Goal: Task Accomplishment & Management: Use online tool/utility

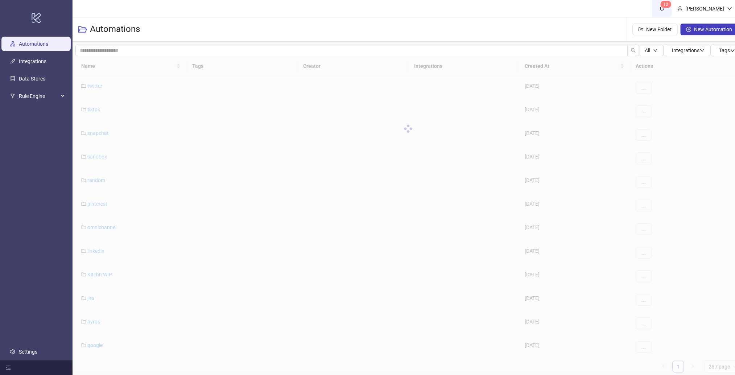
click at [665, 6] on icon "bell" at bounding box center [662, 8] width 5 height 5
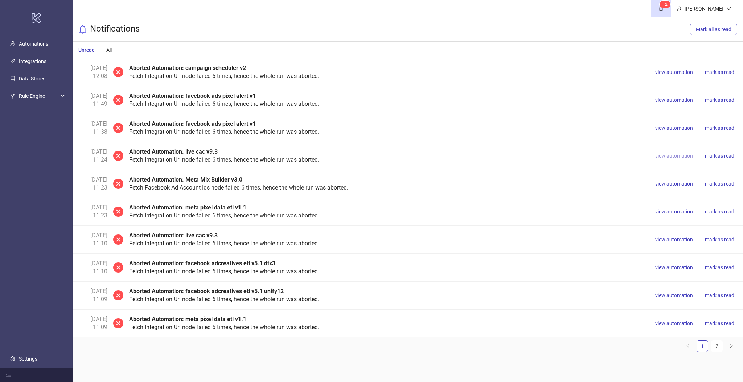
click at [668, 155] on span "view automation" at bounding box center [674, 156] width 38 height 6
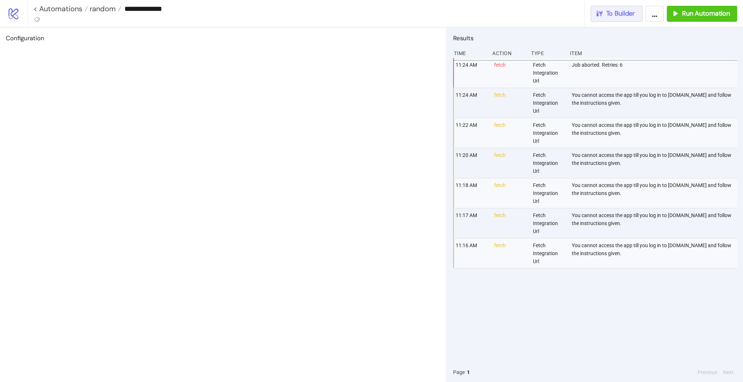
click at [623, 17] on span "To Builder" at bounding box center [620, 13] width 29 height 8
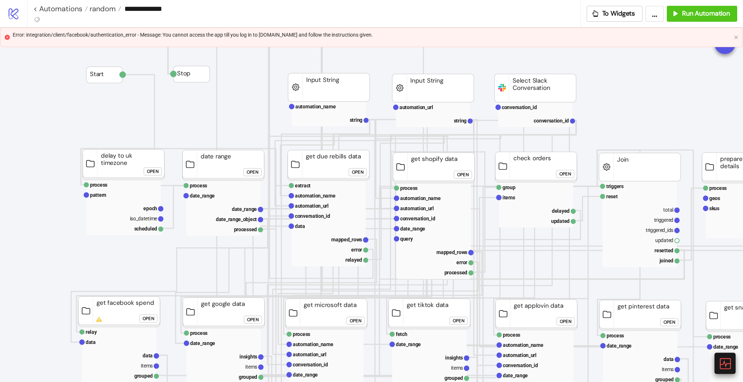
click at [723, 363] on icon at bounding box center [724, 363] width 13 height 13
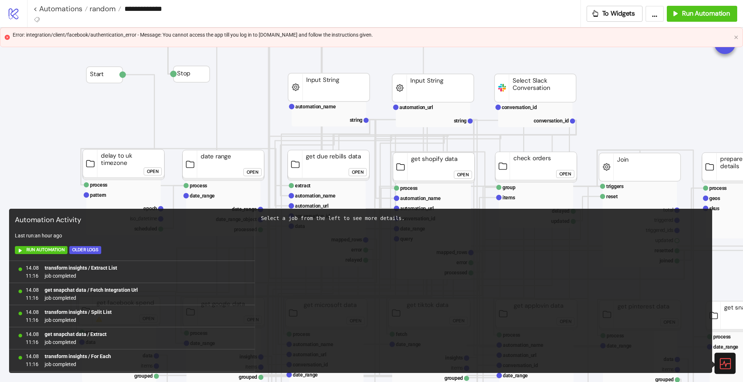
scroll to position [530, 0]
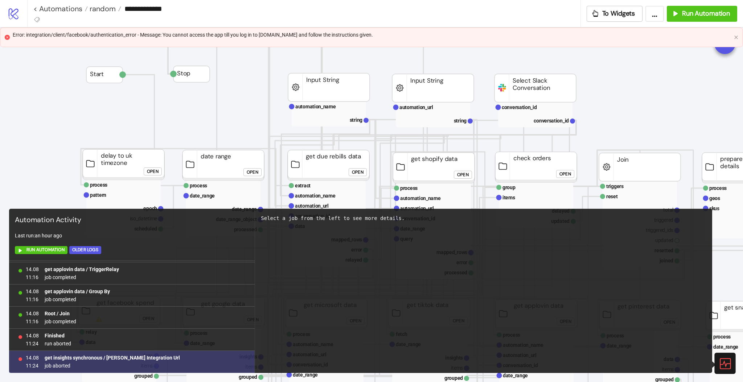
click at [110, 358] on b "get insights synchronous / Fetch Integration Url" at bounding box center [112, 358] width 135 height 6
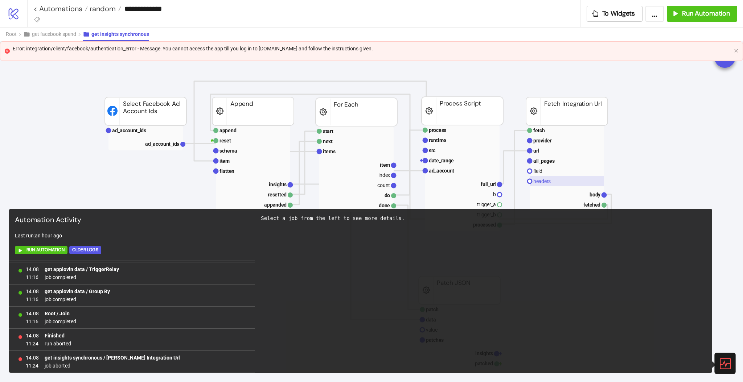
scroll to position [97, 0]
click at [591, 191] on text "body" at bounding box center [595, 194] width 11 height 6
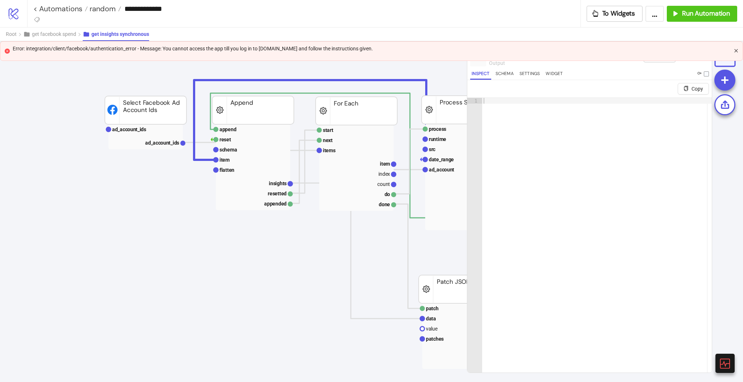
click at [735, 51] on icon "close" at bounding box center [735, 50] width 3 height 3
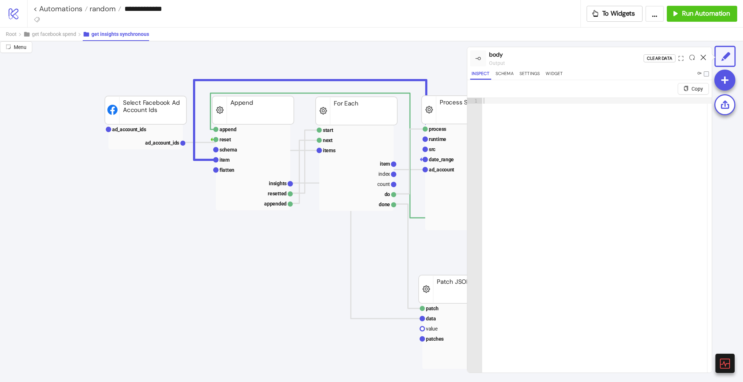
click at [704, 57] on icon at bounding box center [703, 57] width 5 height 5
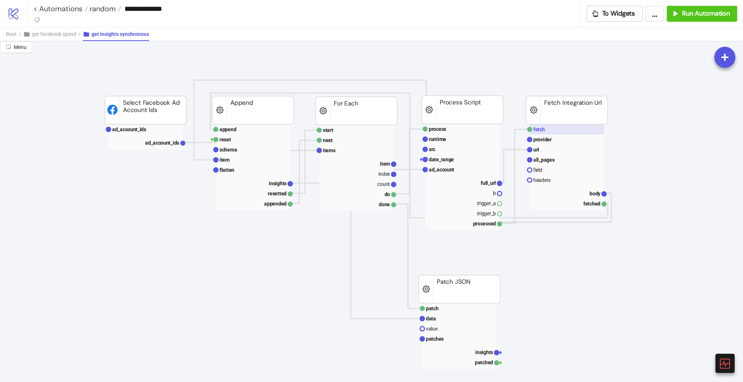
click at [556, 128] on rect at bounding box center [567, 129] width 74 height 10
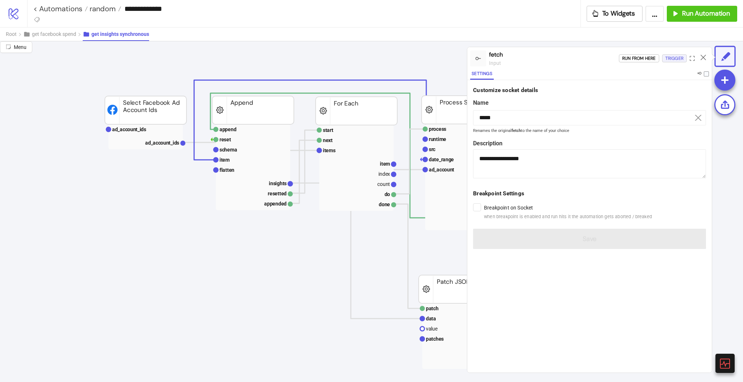
click at [665, 58] on div "Trigger" at bounding box center [674, 58] width 18 height 8
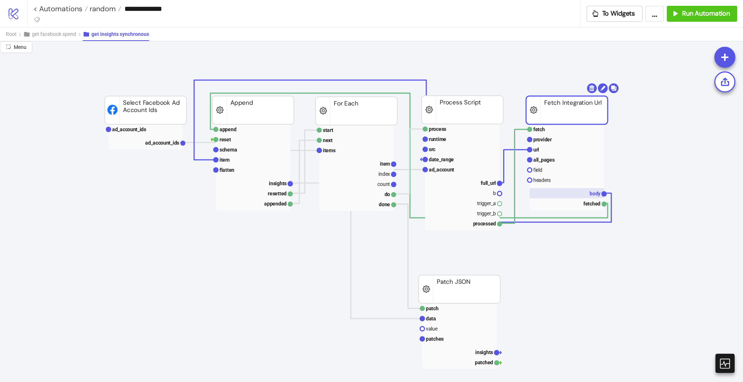
click at [589, 193] on rect at bounding box center [567, 193] width 74 height 10
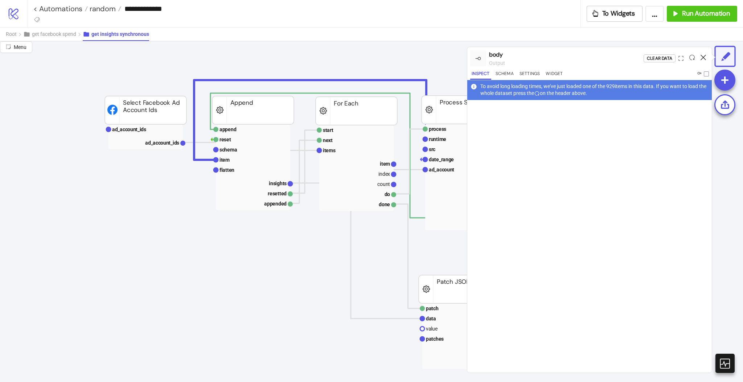
click at [704, 57] on icon at bounding box center [703, 57] width 5 height 5
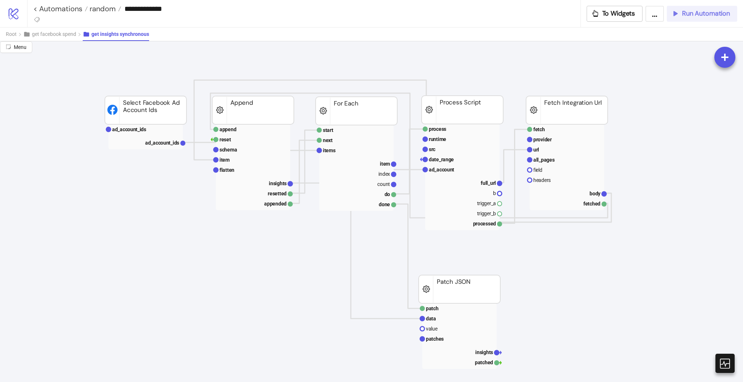
click at [687, 17] on span "Run Automation" at bounding box center [706, 13] width 48 height 8
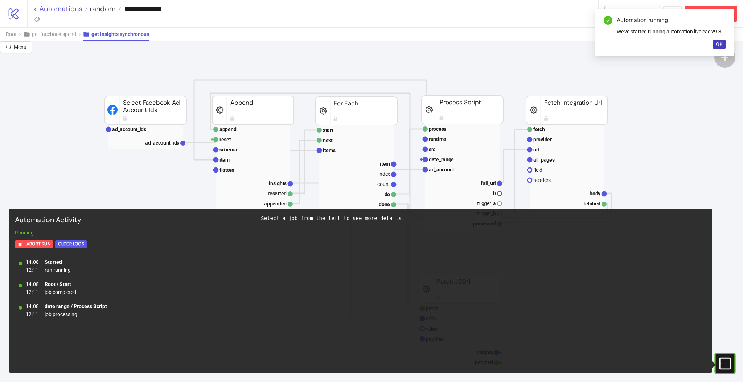
click at [62, 5] on link "< Automations" at bounding box center [60, 8] width 54 height 7
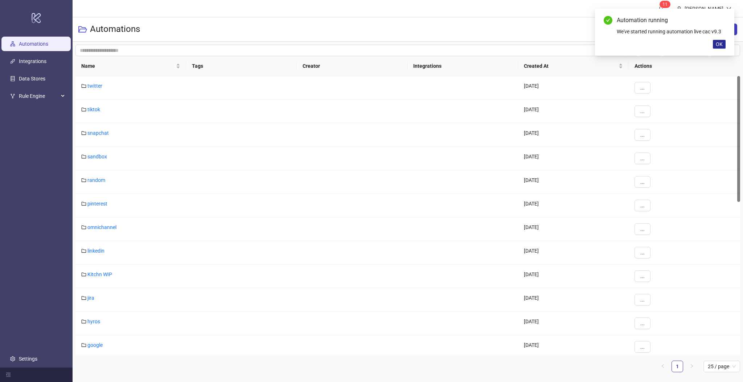
click at [716, 44] on span "OK" at bounding box center [719, 44] width 7 height 6
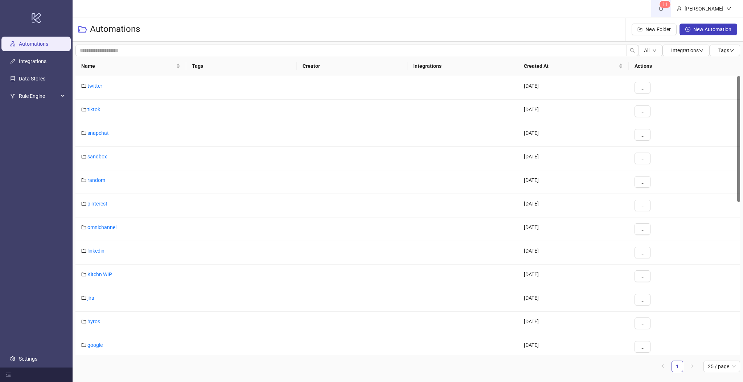
click at [671, 11] on link "1 1" at bounding box center [661, 8] width 20 height 17
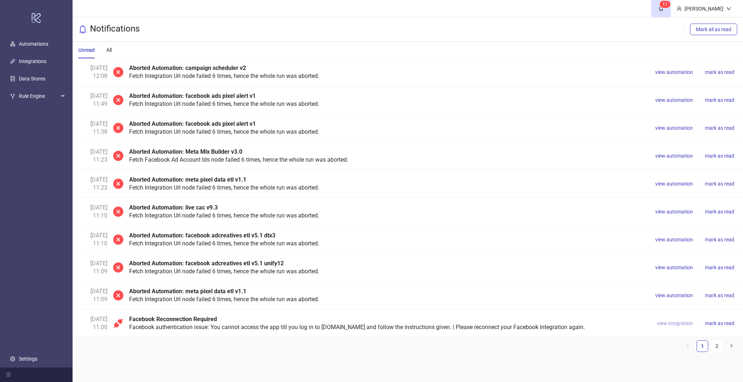
click at [669, 324] on span "view integration" at bounding box center [675, 324] width 36 height 6
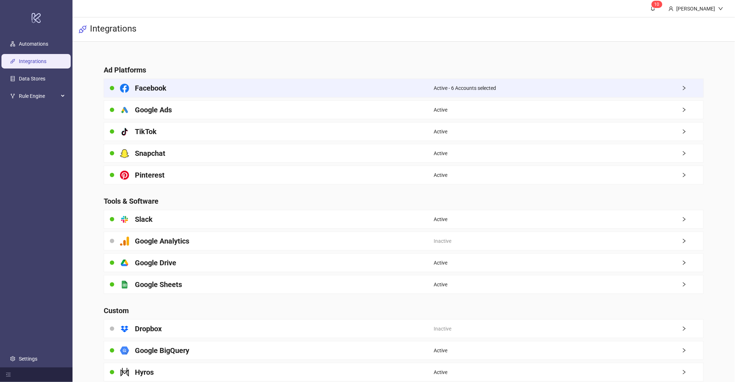
click at [502, 87] on div "Active - 6 Accounts selected" at bounding box center [569, 88] width 270 height 18
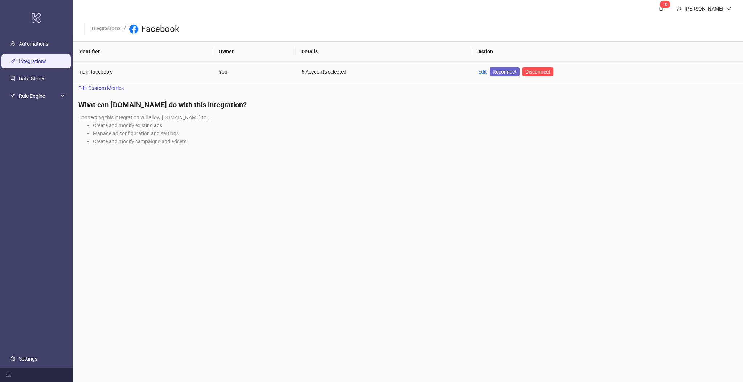
click at [504, 73] on span "Reconnect" at bounding box center [505, 72] width 24 height 8
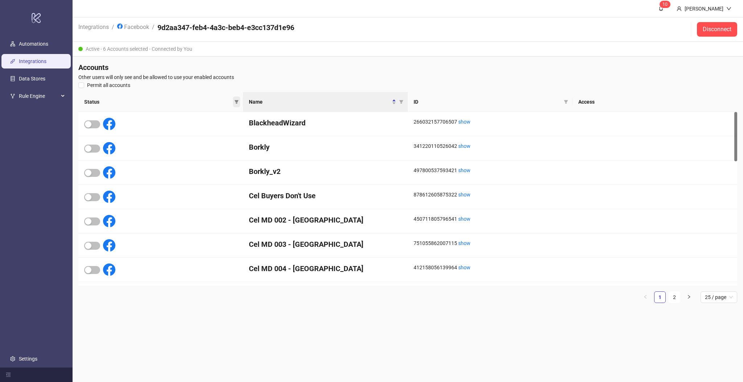
click at [237, 101] on icon "filter" at bounding box center [237, 102] width 4 height 4
click at [217, 126] on span "Inactive" at bounding box center [217, 127] width 24 height 8
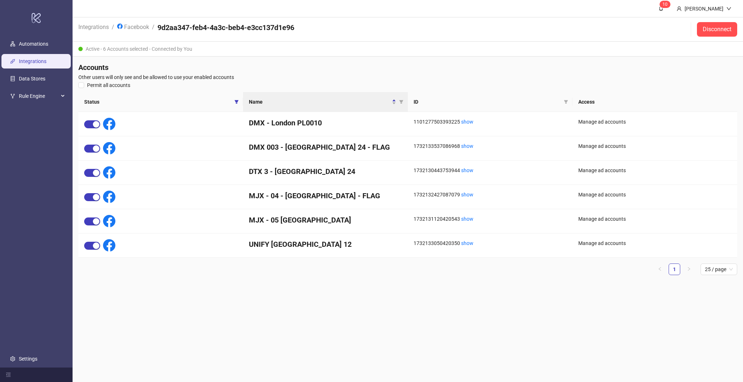
click at [275, 314] on main "1 0 Marcin Piosik Integrations / Facebook / 9d2aa347-feb4-4a3c-beb4-e3cc137d1e9…" at bounding box center [408, 191] width 671 height 382
click at [322, 301] on main "1 0 Marcin Piosik Integrations / Facebook / 9d2aa347-feb4-4a3c-beb4-e3cc137d1e9…" at bounding box center [408, 191] width 671 height 382
click at [139, 29] on link "Facebook" at bounding box center [133, 26] width 35 height 8
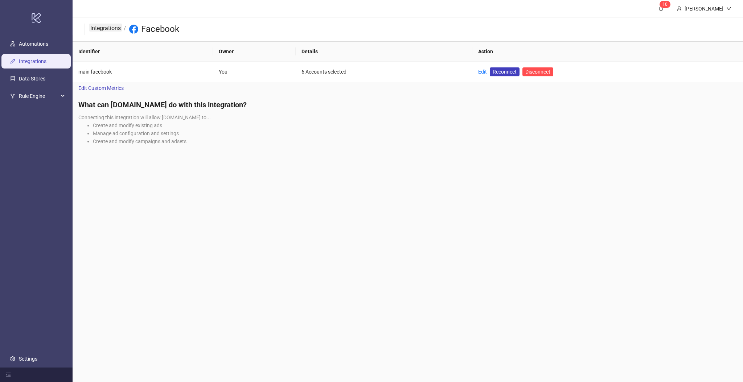
click at [111, 28] on link "Integrations" at bounding box center [105, 28] width 33 height 8
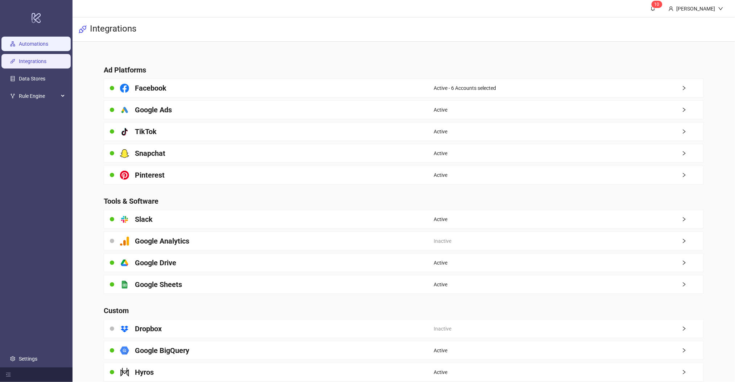
click at [44, 47] on link "Automations" at bounding box center [33, 44] width 29 height 6
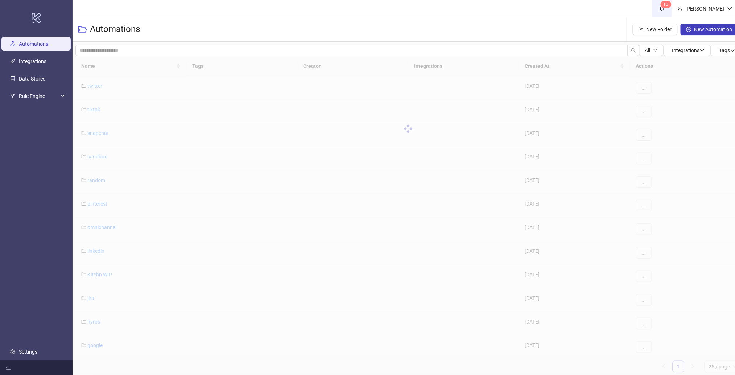
click at [667, 9] on span "1 0" at bounding box center [663, 8] width 8 height 8
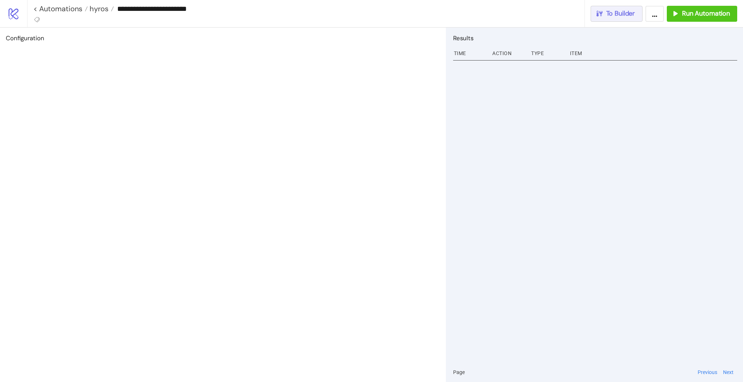
click at [616, 18] on button "To Builder" at bounding box center [617, 14] width 52 height 16
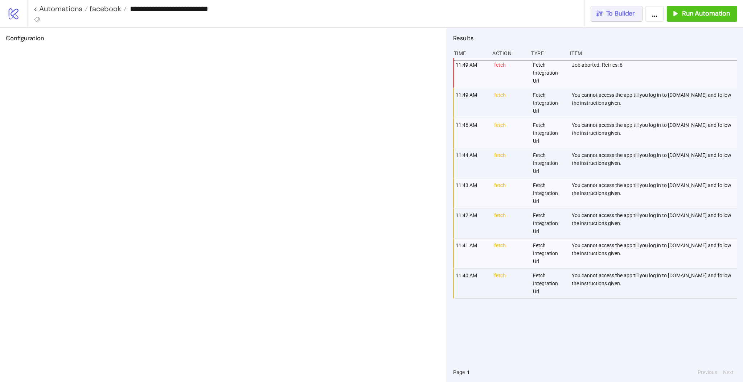
click at [626, 17] on span "To Builder" at bounding box center [620, 13] width 29 height 8
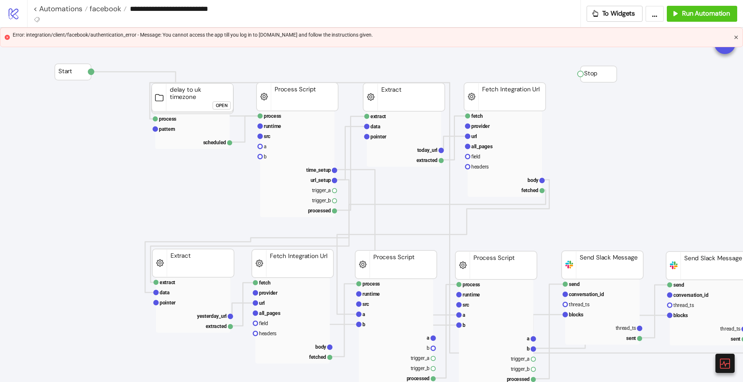
click at [736, 35] on icon "close" at bounding box center [736, 37] width 4 height 4
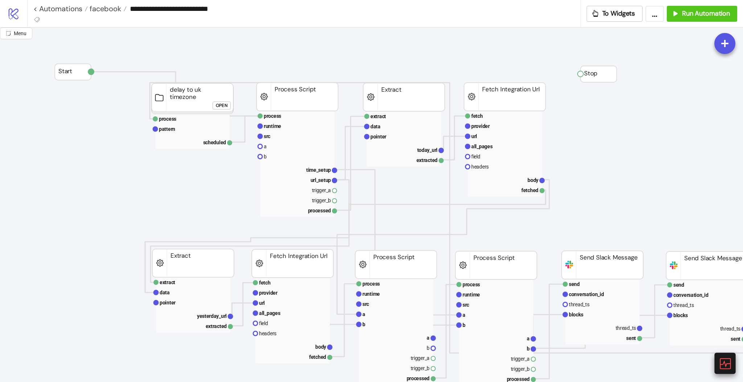
click at [732, 360] on div at bounding box center [724, 363] width 21 height 21
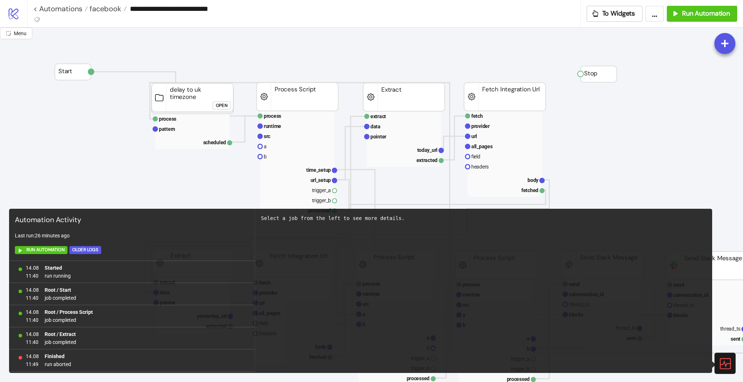
scroll to position [21, 0]
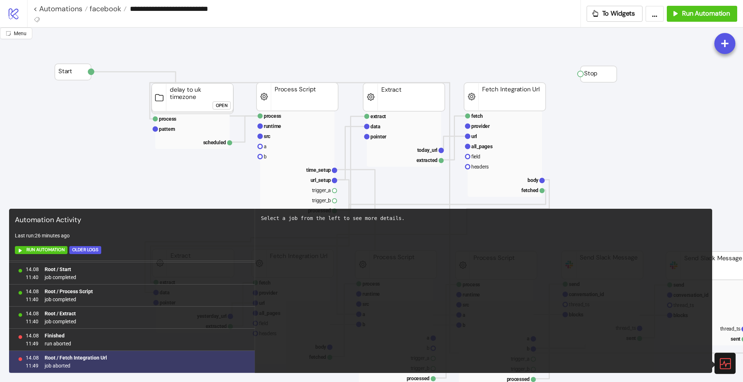
click at [83, 358] on b "Root / Fetch Integration Url" at bounding box center [76, 358] width 62 height 6
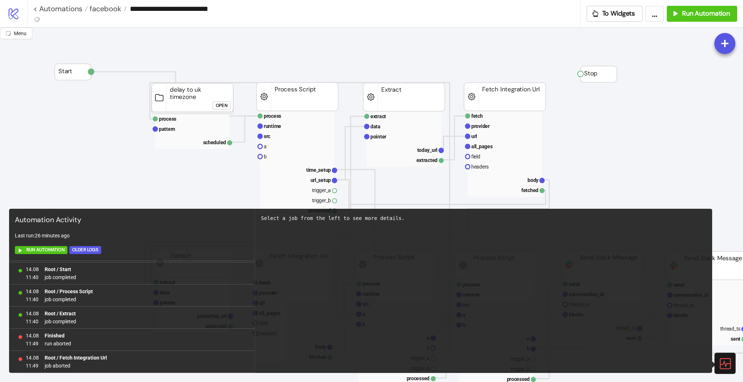
click at [726, 358] on icon at bounding box center [724, 363] width 13 height 13
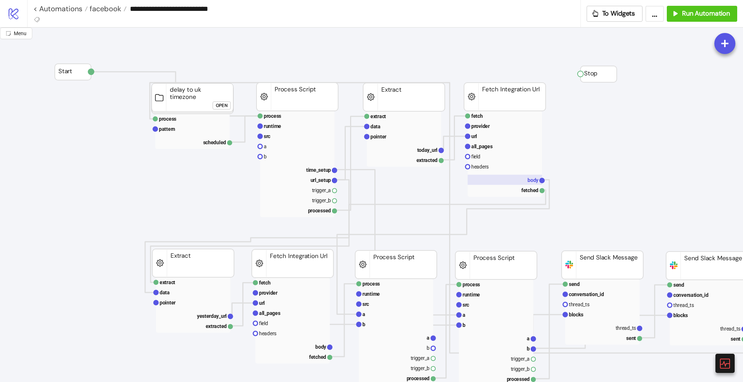
click at [521, 178] on rect at bounding box center [505, 180] width 74 height 10
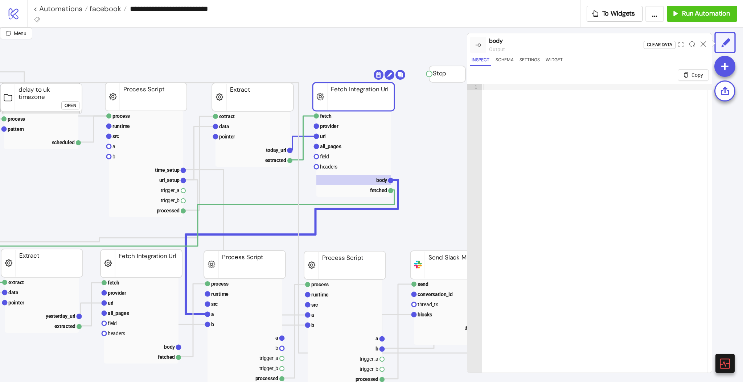
scroll to position [0, 193]
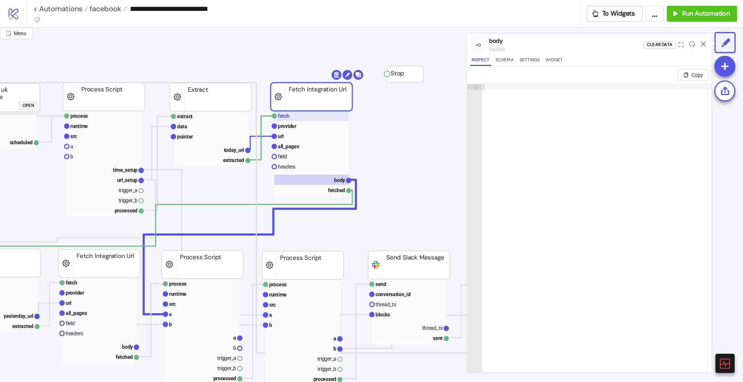
click at [309, 119] on rect at bounding box center [311, 116] width 74 height 10
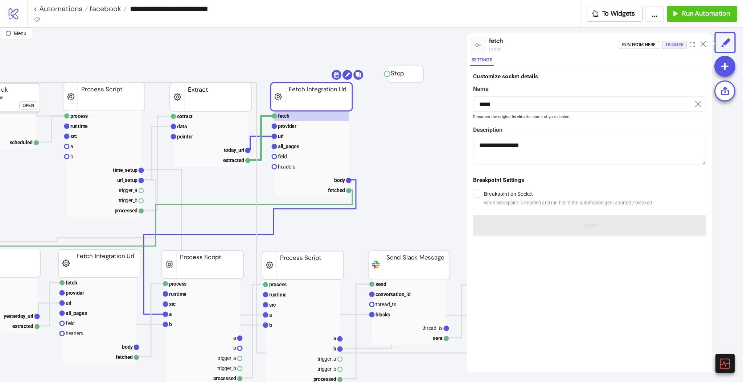
click at [668, 42] on div "Trigger" at bounding box center [674, 45] width 18 height 8
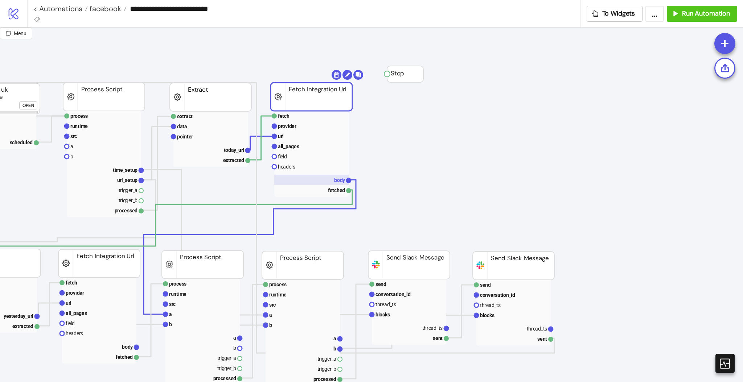
click at [334, 185] on rect at bounding box center [311, 180] width 74 height 10
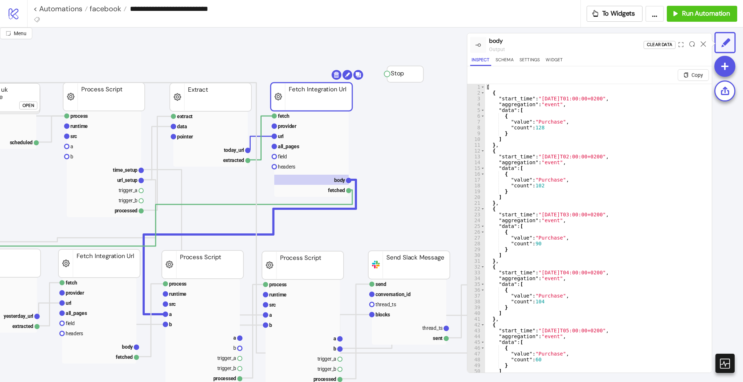
scroll to position [174, 0]
click at [701, 42] on icon at bounding box center [703, 43] width 5 height 5
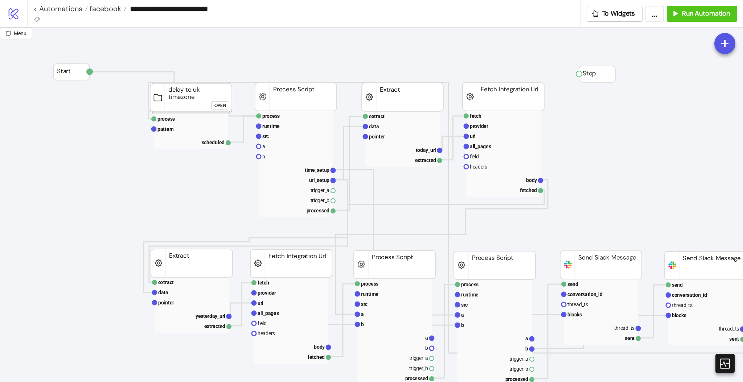
scroll to position [0, 0]
click at [683, 13] on span "Run Automation" at bounding box center [706, 13] width 48 height 8
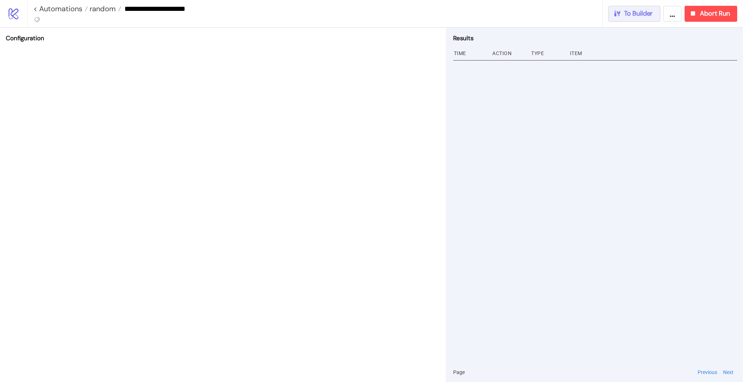
click at [639, 14] on span "To Builder" at bounding box center [638, 13] width 29 height 8
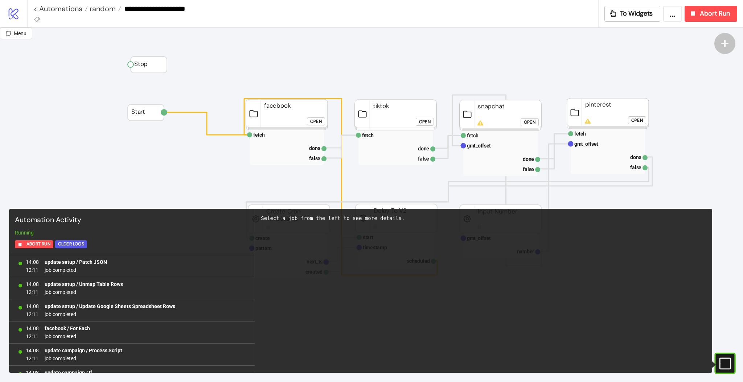
scroll to position [635, 0]
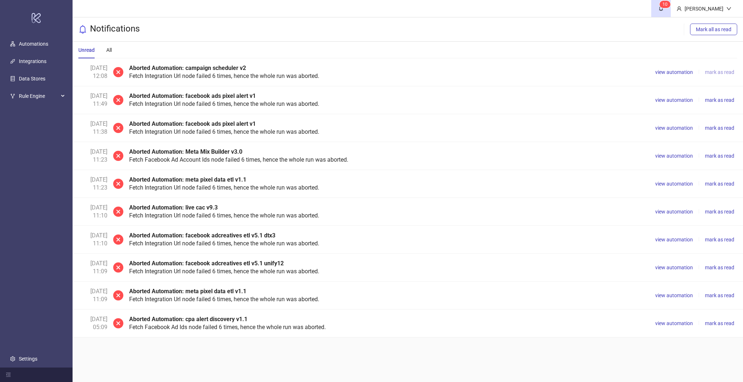
click at [709, 72] on span "mark as read" at bounding box center [719, 72] width 29 height 6
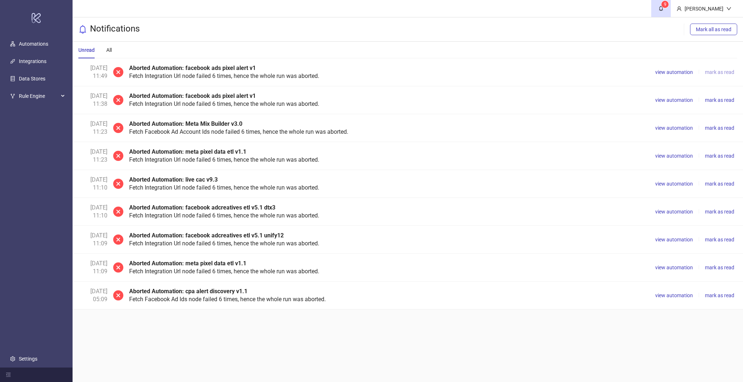
click at [709, 72] on span "mark as read" at bounding box center [719, 72] width 29 height 6
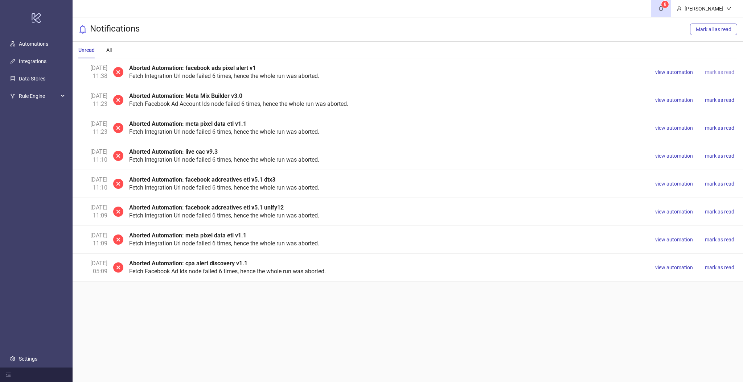
click at [709, 72] on span "mark as read" at bounding box center [719, 72] width 29 height 6
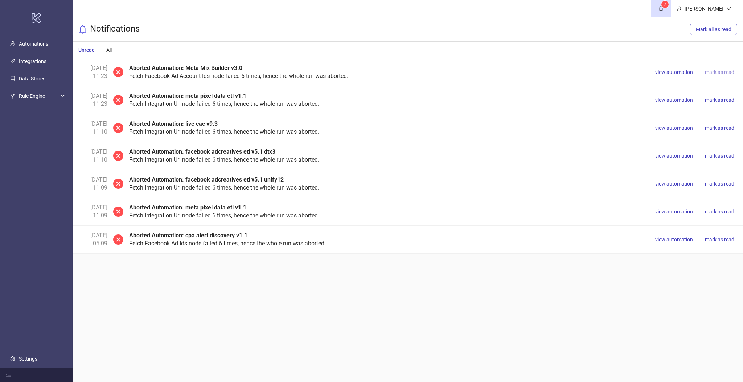
click at [713, 73] on span "mark as read" at bounding box center [719, 72] width 29 height 6
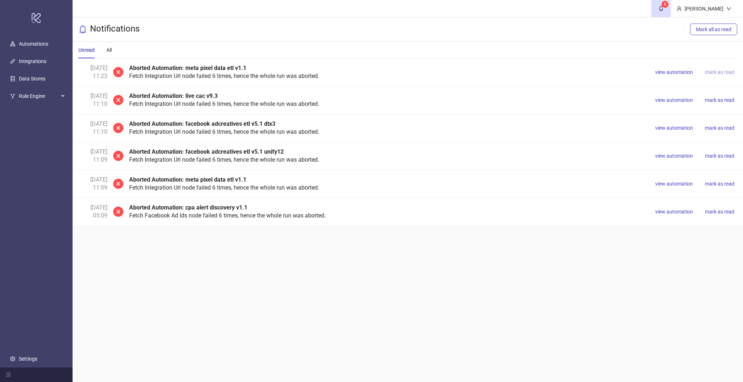
click at [710, 71] on span "mark as read" at bounding box center [719, 72] width 29 height 6
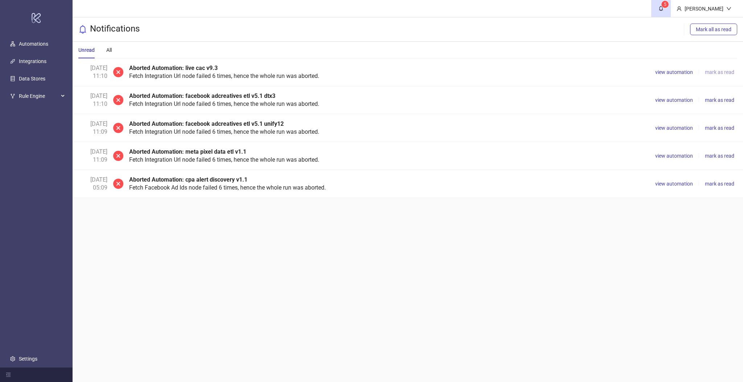
click at [709, 72] on span "mark as read" at bounding box center [719, 72] width 29 height 6
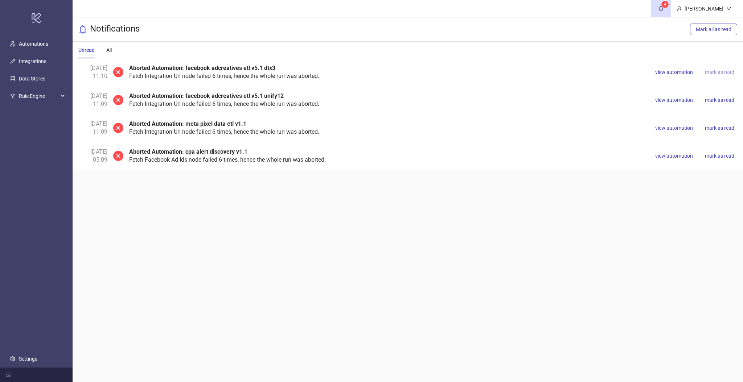
click at [712, 71] on span "mark as read" at bounding box center [719, 72] width 29 height 6
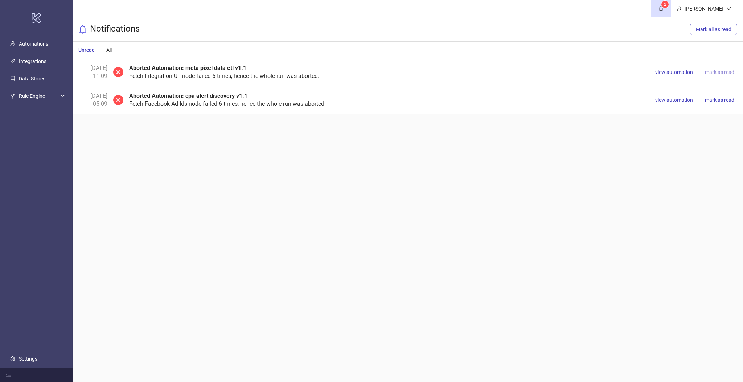
click at [712, 71] on span "mark as read" at bounding box center [719, 72] width 29 height 6
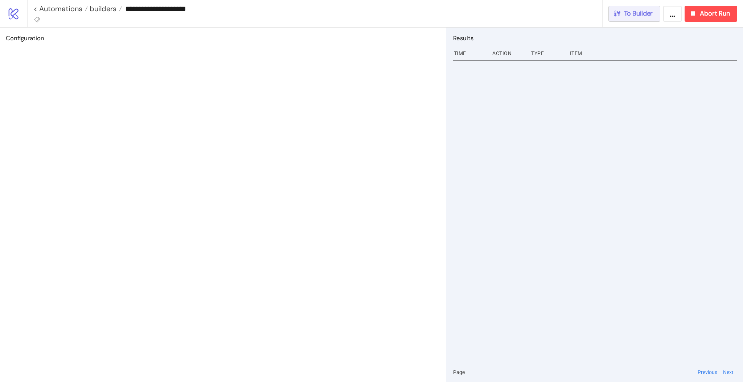
click at [623, 12] on div "To Builder" at bounding box center [633, 13] width 40 height 8
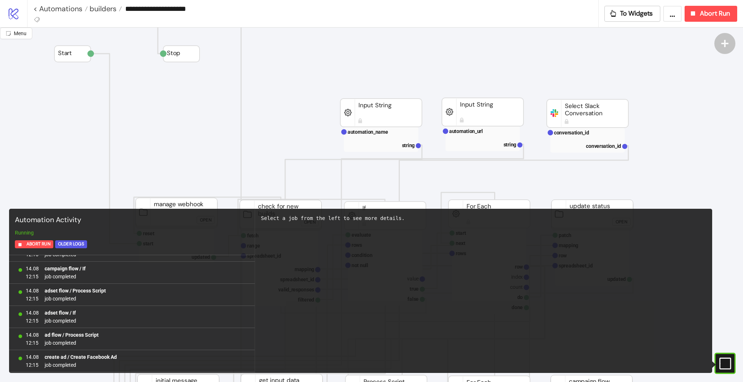
scroll to position [901, 0]
click at [50, 11] on link "< Automations" at bounding box center [60, 8] width 54 height 7
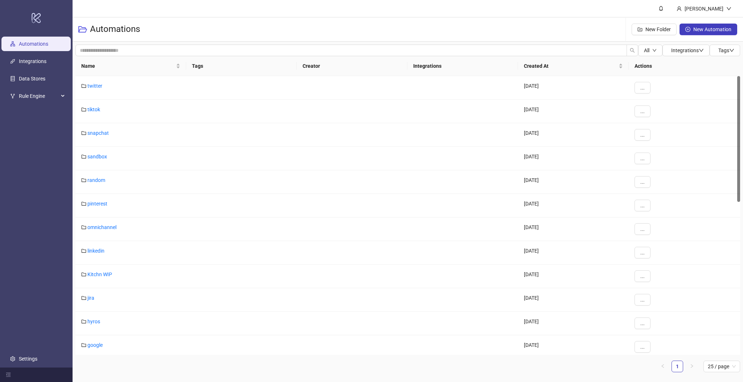
click at [31, 46] on link "Automations" at bounding box center [33, 44] width 29 height 6
click at [27, 61] on link "Integrations" at bounding box center [33, 62] width 28 height 6
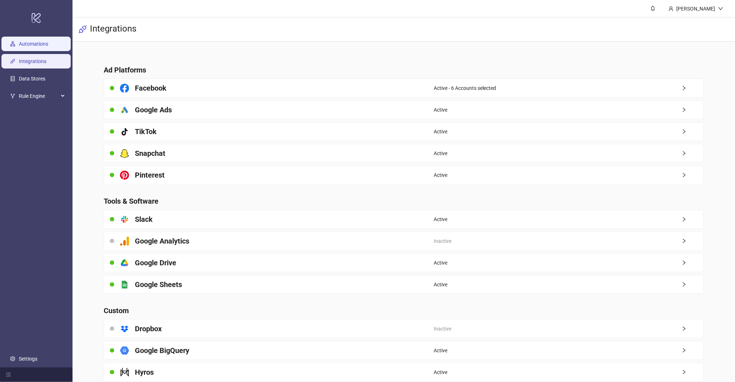
click at [31, 43] on link "Automations" at bounding box center [33, 44] width 29 height 6
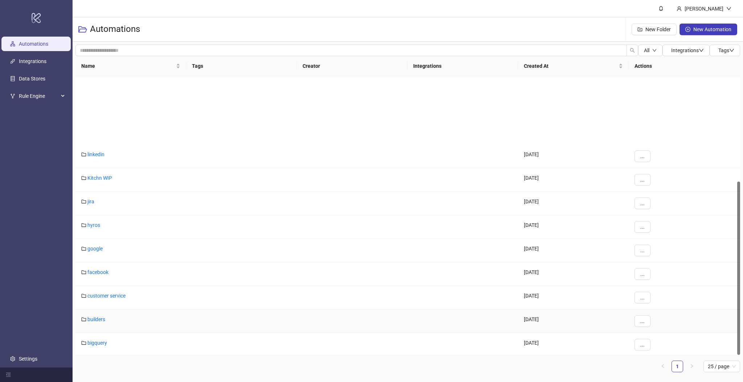
scroll to position [169, 0]
click at [95, 245] on link "builders" at bounding box center [96, 247] width 18 height 6
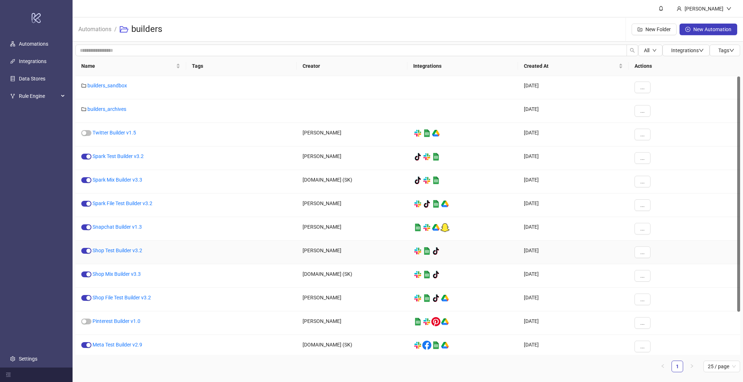
scroll to position [51, 0]
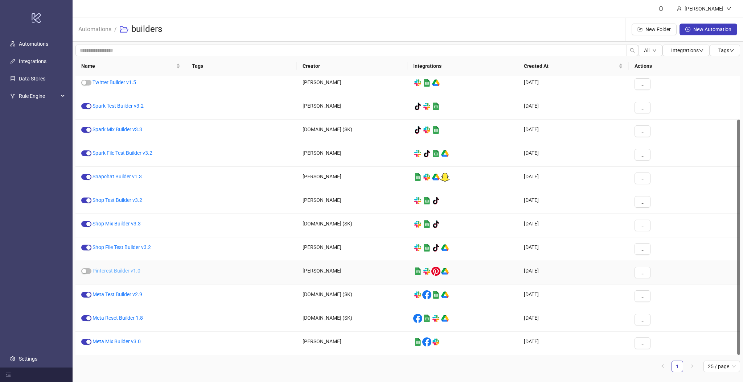
click at [115, 271] on link "Pinterest Builder v1.0" at bounding box center [117, 271] width 48 height 6
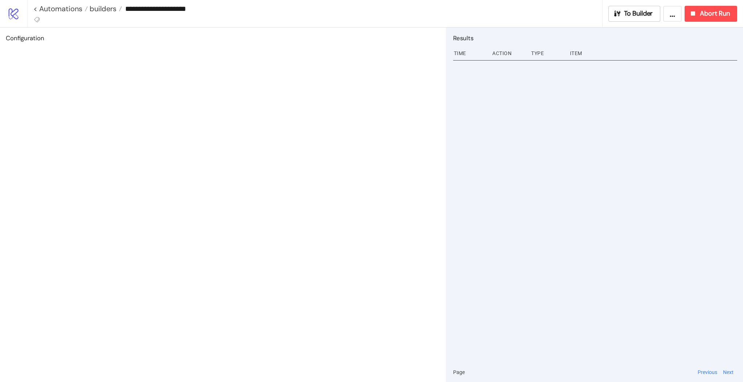
type input "**********"
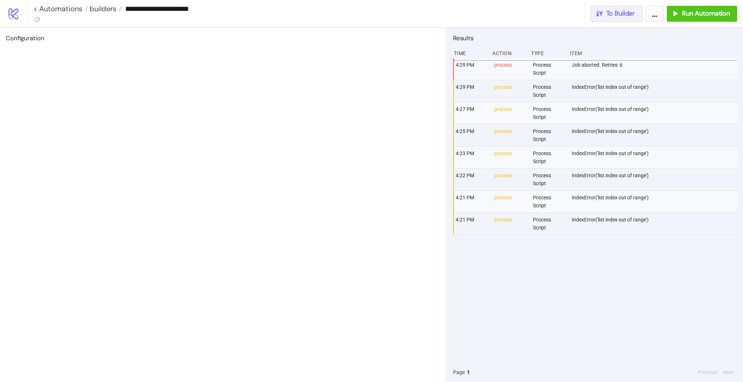
click at [630, 15] on span "To Builder" at bounding box center [620, 13] width 29 height 8
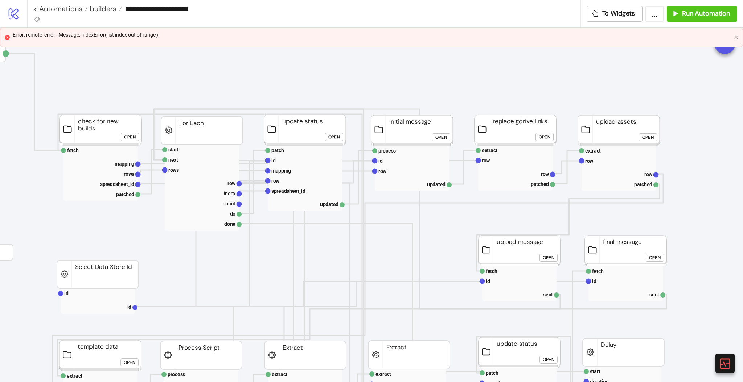
scroll to position [0, 86]
click at [720, 368] on icon at bounding box center [725, 363] width 11 height 11
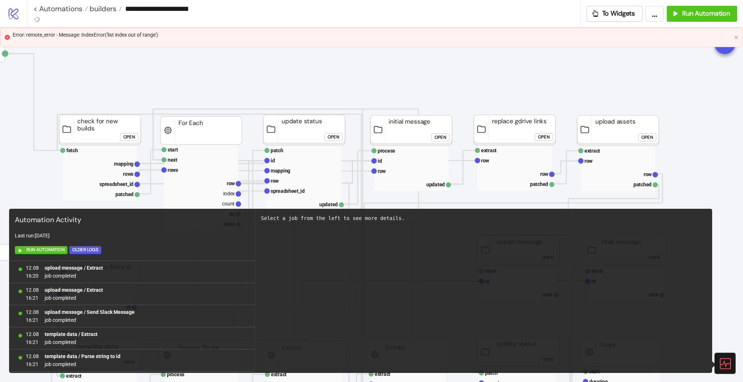
scroll to position [464, 0]
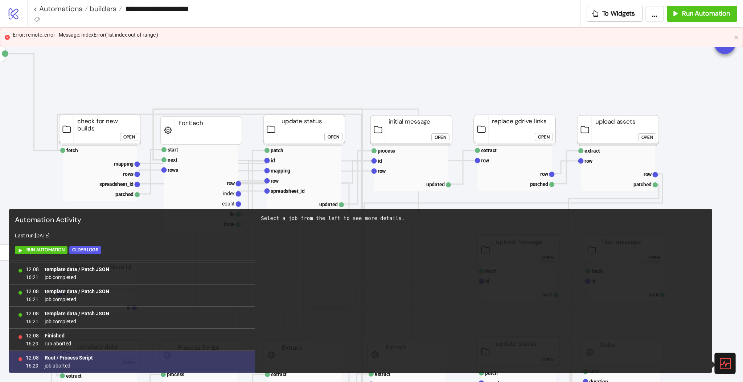
click at [62, 365] on span "job aborted" at bounding box center [69, 366] width 48 height 8
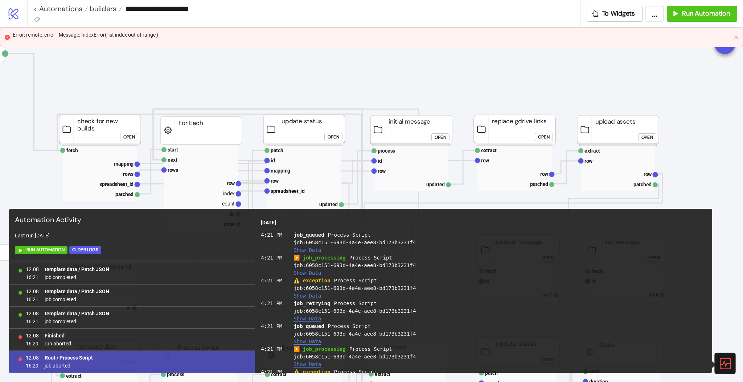
click at [75, 359] on b "Root / Process Script" at bounding box center [69, 358] width 48 height 6
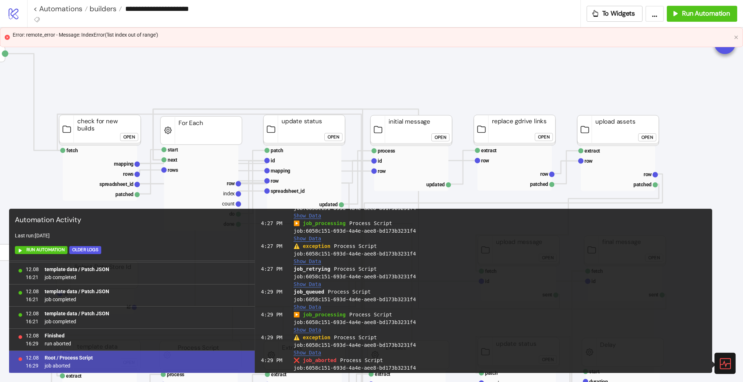
scroll to position [503, 0]
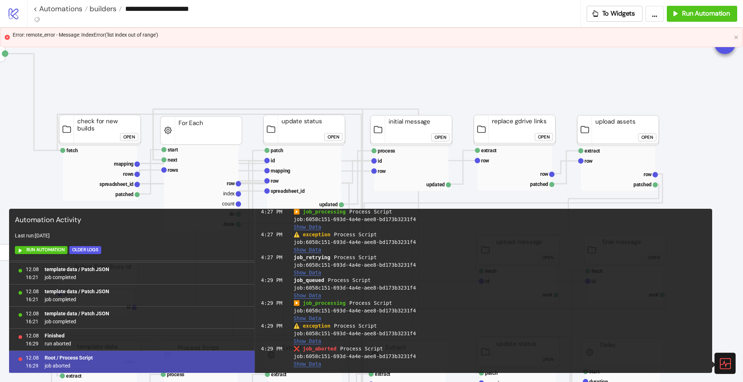
click at [304, 340] on button "Show Data" at bounding box center [308, 342] width 28 height 6
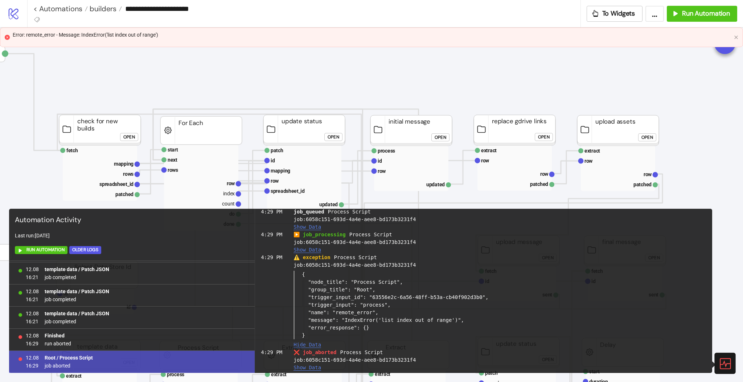
scroll to position [576, 0]
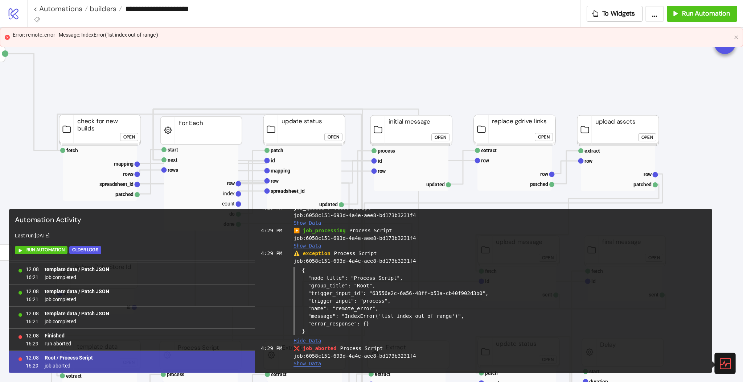
click at [724, 360] on icon at bounding box center [724, 363] width 13 height 13
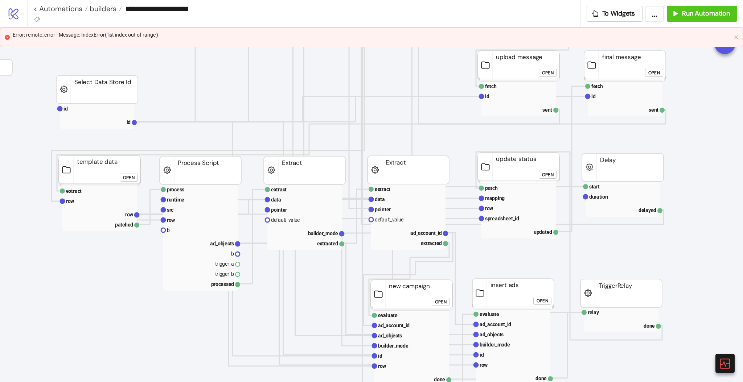
scroll to position [193, 86]
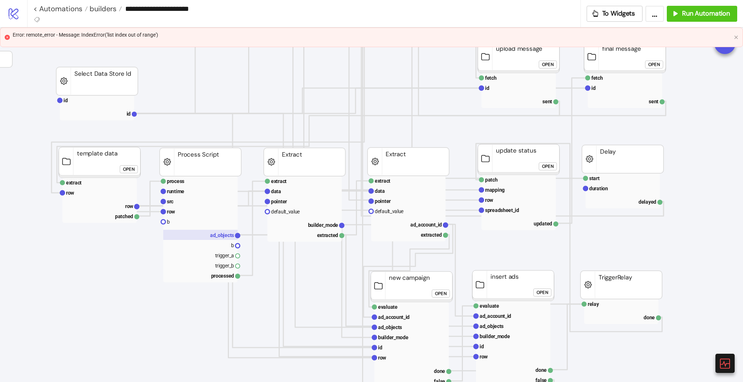
click at [206, 238] on rect at bounding box center [200, 235] width 74 height 10
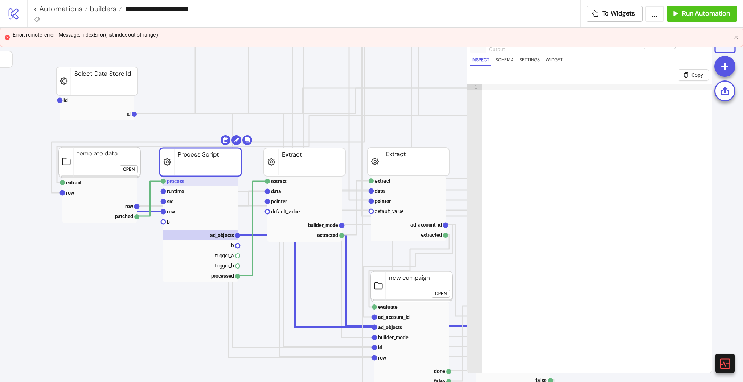
click at [204, 183] on rect at bounding box center [200, 181] width 74 height 10
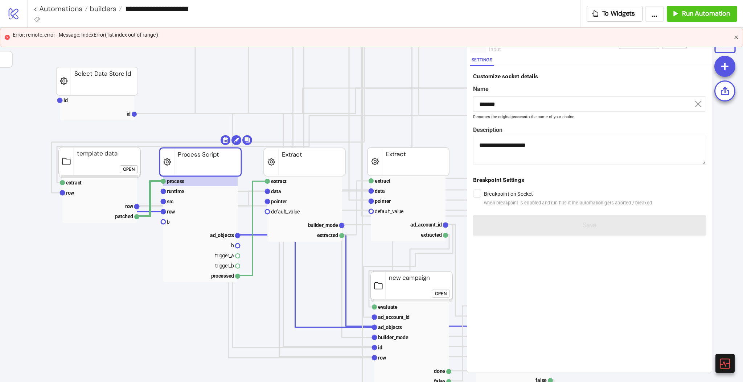
click at [735, 38] on icon "close" at bounding box center [736, 37] width 4 height 4
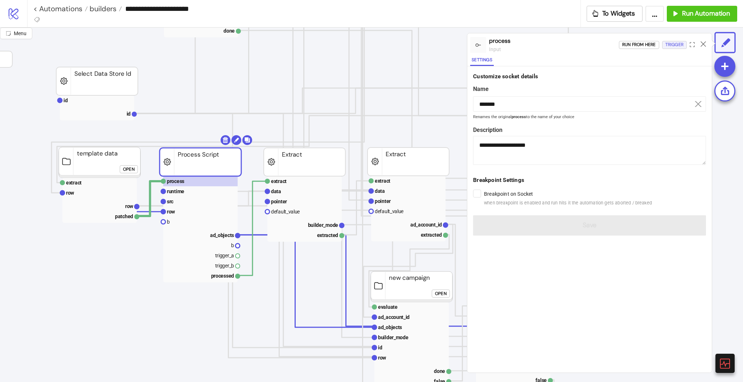
click at [676, 45] on div "Trigger" at bounding box center [674, 45] width 18 height 8
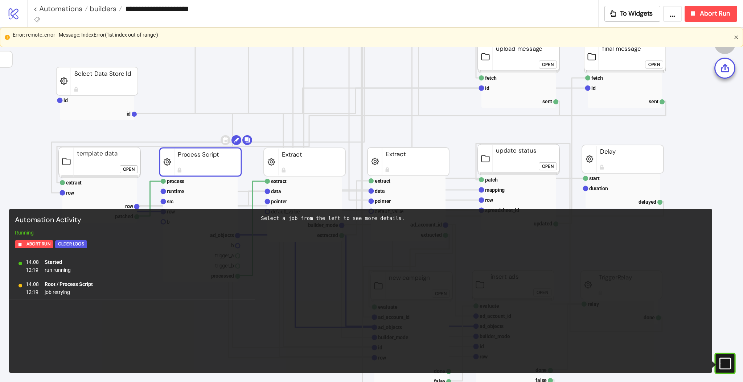
click at [738, 37] on icon "close" at bounding box center [736, 37] width 4 height 4
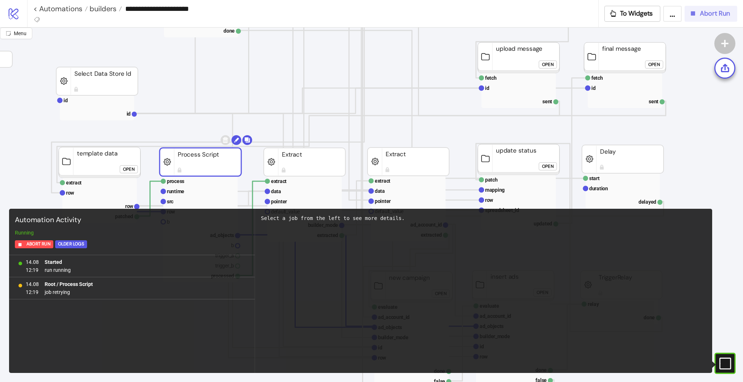
click at [702, 11] on span "Abort Run" at bounding box center [715, 13] width 30 height 8
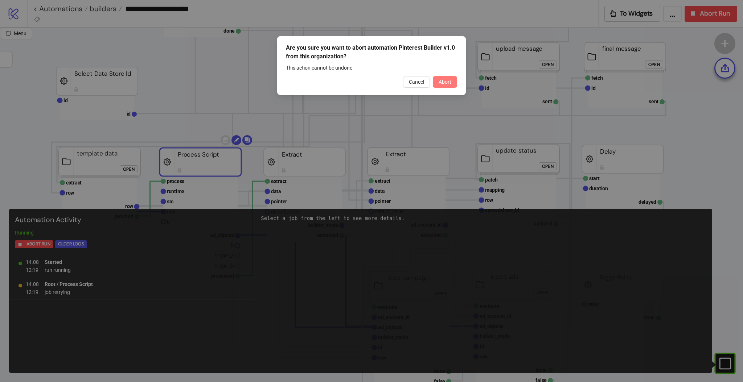
click at [442, 81] on span "Abort" at bounding box center [445, 82] width 13 height 6
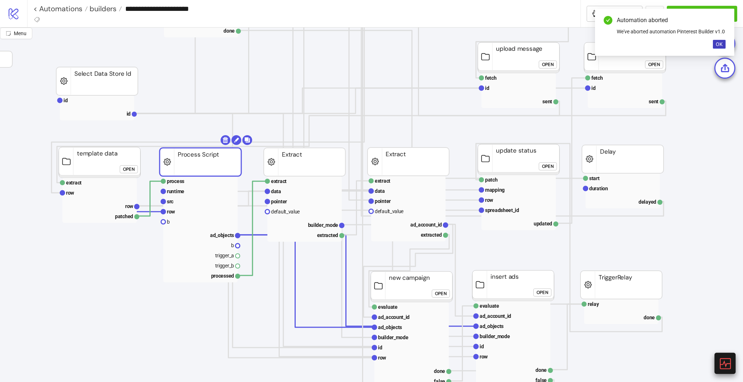
click at [717, 364] on div at bounding box center [724, 363] width 21 height 21
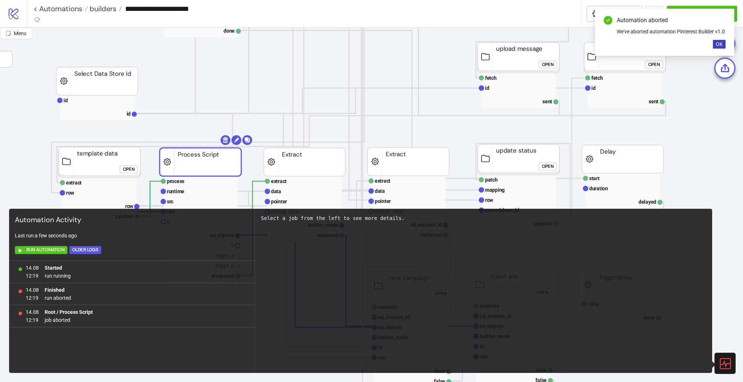
click at [728, 366] on icon at bounding box center [724, 363] width 13 height 13
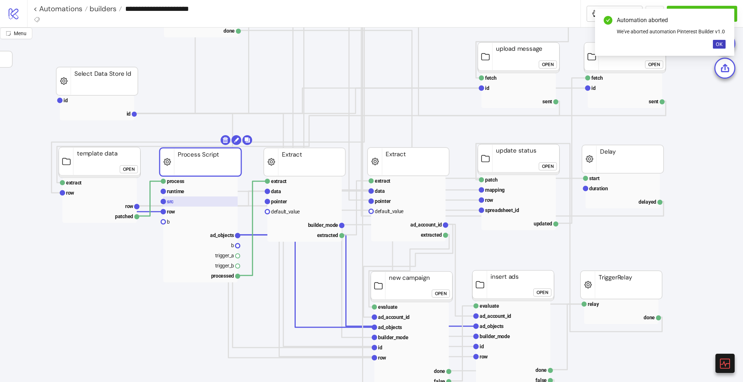
click at [170, 202] on text "src" at bounding box center [170, 202] width 7 height 6
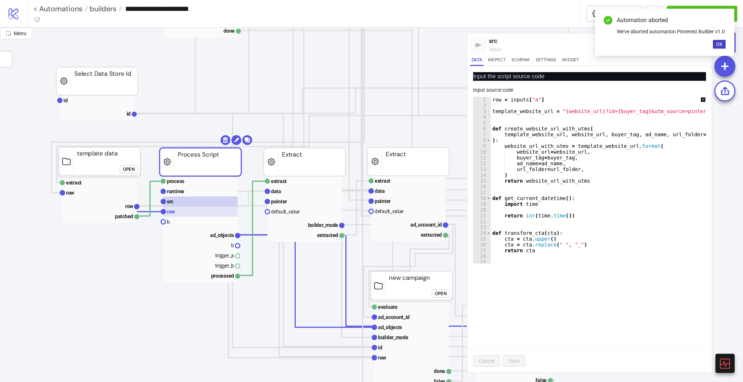
click at [175, 210] on rect at bounding box center [200, 212] width 74 height 10
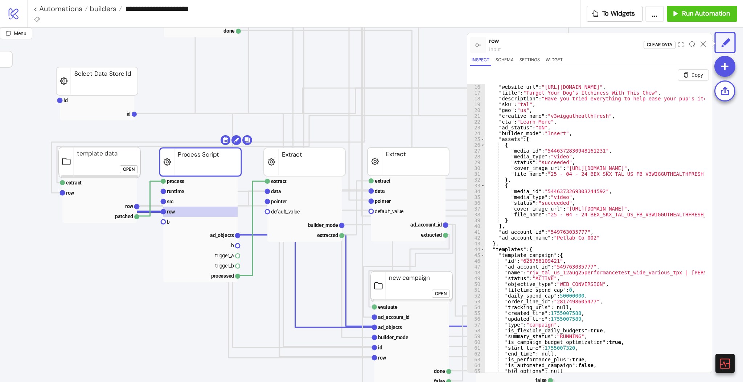
scroll to position [0, 0]
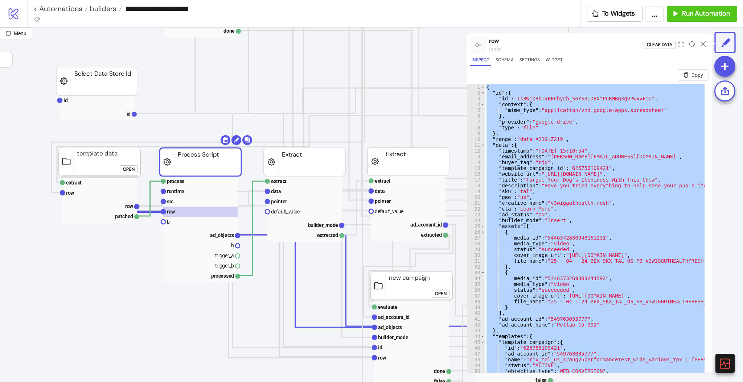
click at [567, 192] on div "{ "id" : { "id" : "1s3WjORbTxBFChycb_S6YS3IDBNtPuRMBgXgVPwxvFiU" , "context" : …" at bounding box center [595, 237] width 220 height 306
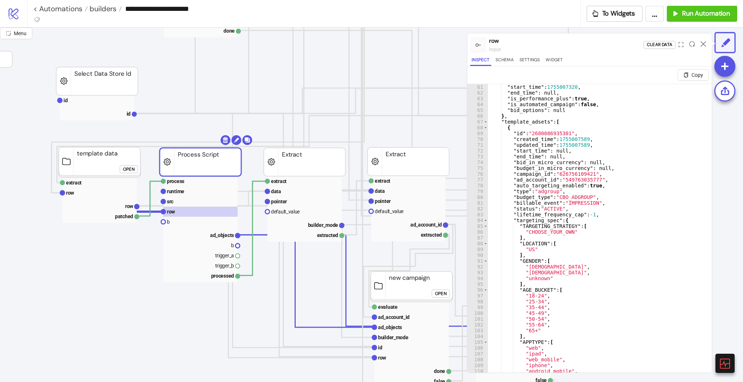
scroll to position [523, 0]
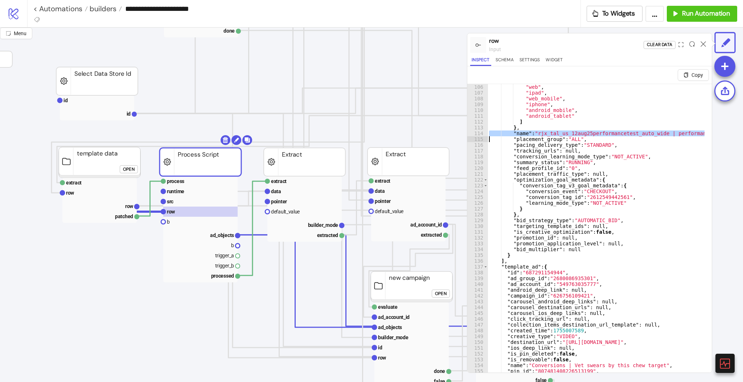
scroll to position [697, 0]
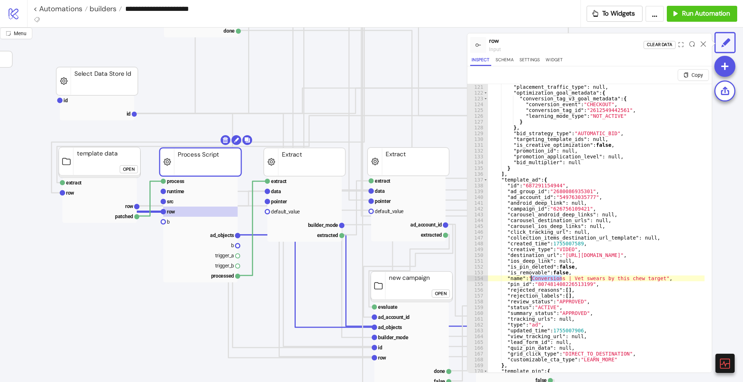
type textarea "**********"
click at [704, 43] on icon at bounding box center [703, 43] width 5 height 5
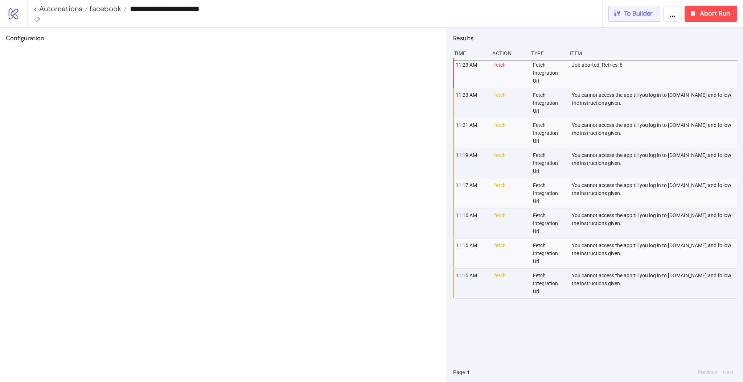
click at [647, 11] on span "To Builder" at bounding box center [638, 13] width 29 height 8
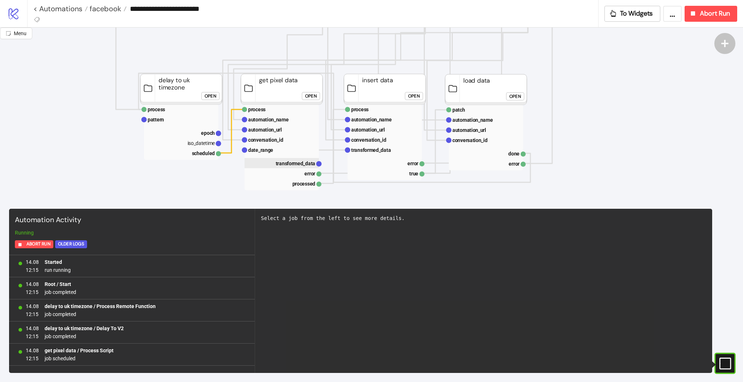
scroll to position [145, 0]
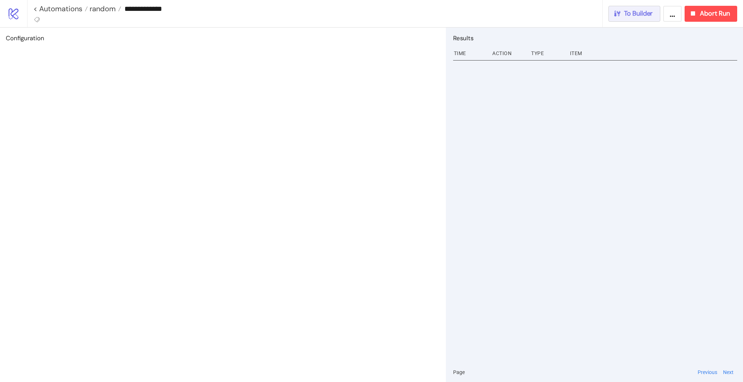
click at [638, 9] on span "To Builder" at bounding box center [638, 13] width 29 height 8
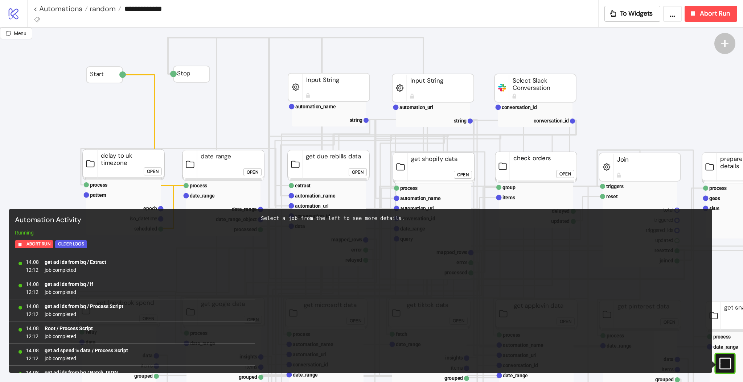
scroll to position [635, 0]
